Goal: Information Seeking & Learning: Compare options

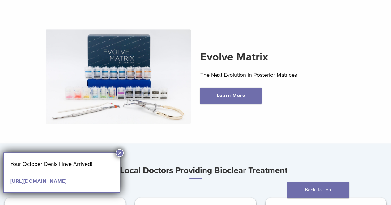
scroll to position [172, 0]
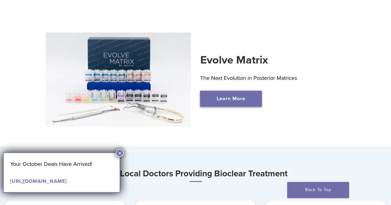
click at [231, 101] on link "Learn More" at bounding box center [231, 99] width 62 height 16
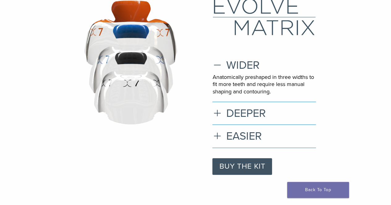
scroll to position [58, 0]
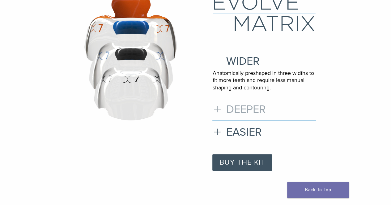
click at [219, 107] on h3 "DEEPER" at bounding box center [263, 109] width 103 height 13
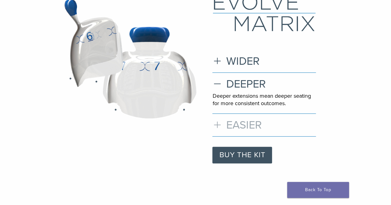
click at [218, 124] on h3 "EASIER" at bounding box center [263, 125] width 103 height 13
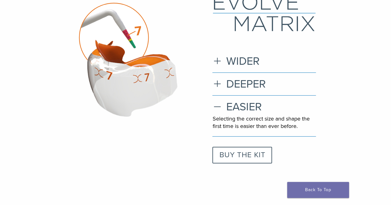
click at [254, 157] on link "BUY THE KIT" at bounding box center [242, 155] width 60 height 17
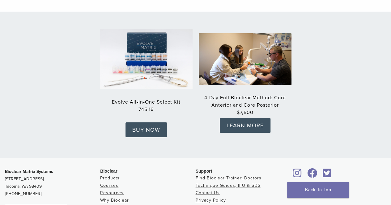
scroll to position [958, 0]
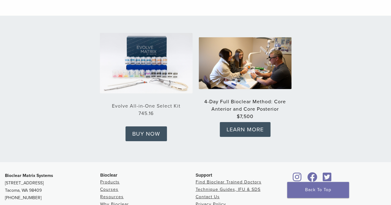
click at [144, 110] on strong "745.16" at bounding box center [146, 113] width 93 height 7
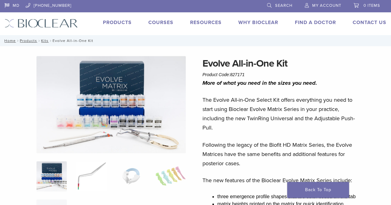
click at [89, 178] on img at bounding box center [91, 177] width 30 height 30
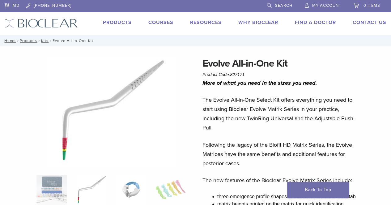
click at [129, 187] on img at bounding box center [131, 190] width 30 height 30
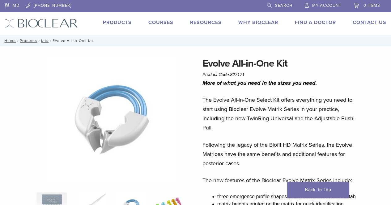
click at [171, 197] on img at bounding box center [170, 208] width 30 height 30
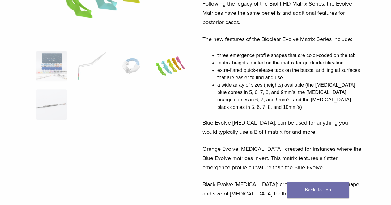
scroll to position [143, 0]
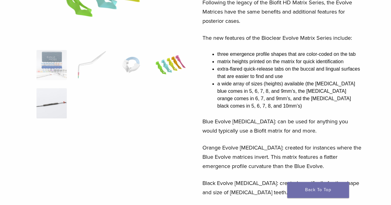
click at [53, 92] on img at bounding box center [51, 103] width 30 height 30
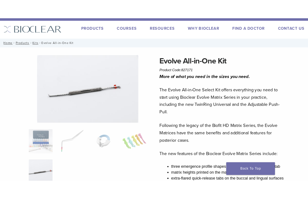
scroll to position [0, 0]
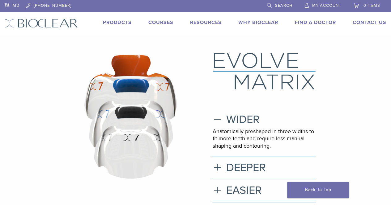
click at [116, 23] on link "Products" at bounding box center [117, 22] width 29 height 6
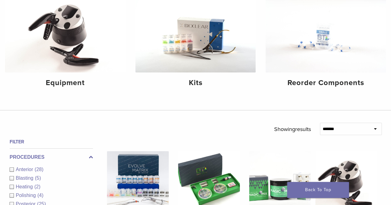
scroll to position [94, 0]
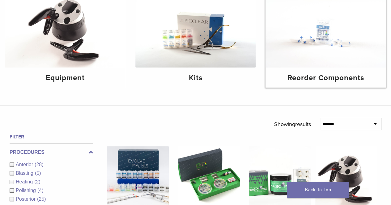
click at [336, 51] on img at bounding box center [325, 27] width 120 height 80
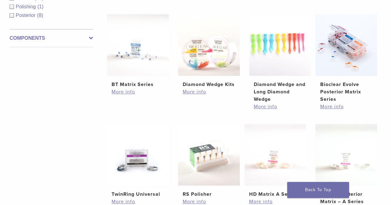
scroll to position [129, 0]
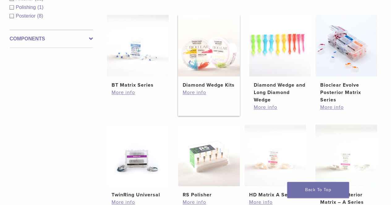
click at [195, 86] on h2 "Diamond Wedge Kits" at bounding box center [209, 85] width 52 height 7
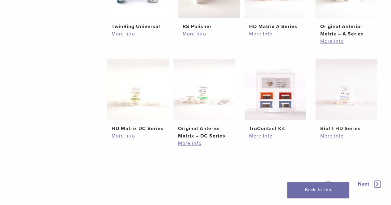
scroll to position [336, 0]
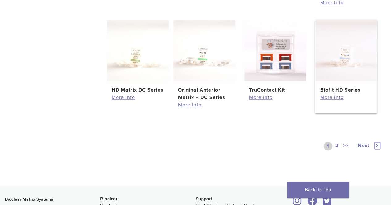
click at [338, 89] on h2 "Biofit HD Series" at bounding box center [346, 89] width 52 height 7
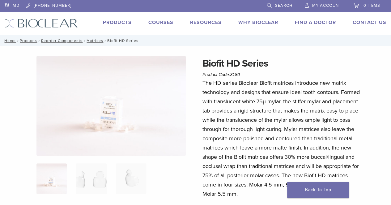
click at [136, 34] on div "MD [PHONE_NUMBER] Search My Account 0 items Cart No products in the cart. Back …" at bounding box center [195, 17] width 391 height 35
click at [120, 23] on link "Products" at bounding box center [117, 22] width 29 height 6
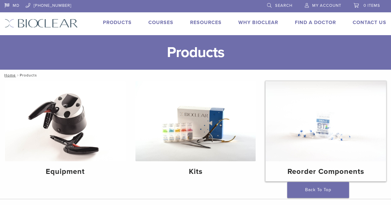
click at [318, 116] on img at bounding box center [325, 121] width 120 height 80
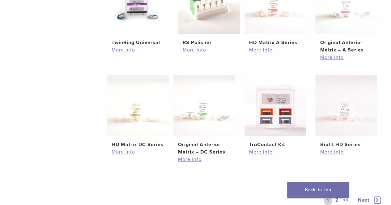
scroll to position [284, 0]
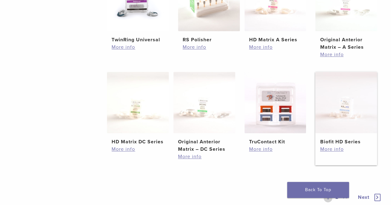
click at [343, 110] on img at bounding box center [346, 103] width 62 height 62
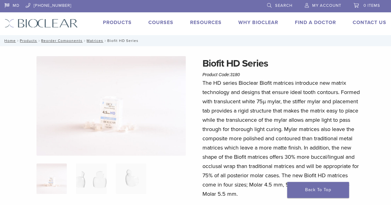
click at [116, 21] on link "Products" at bounding box center [117, 22] width 29 height 6
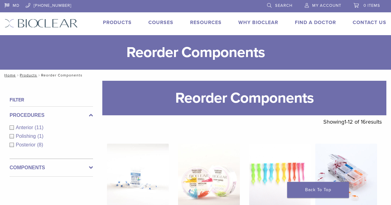
scroll to position [284, 0]
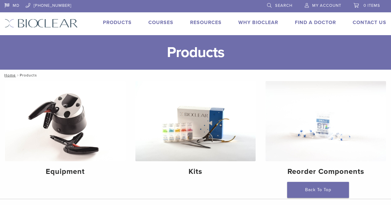
scroll to position [94, 0]
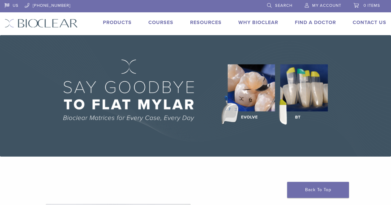
scroll to position [172, 0]
